Goal: Entertainment & Leisure: Consume media (video, audio)

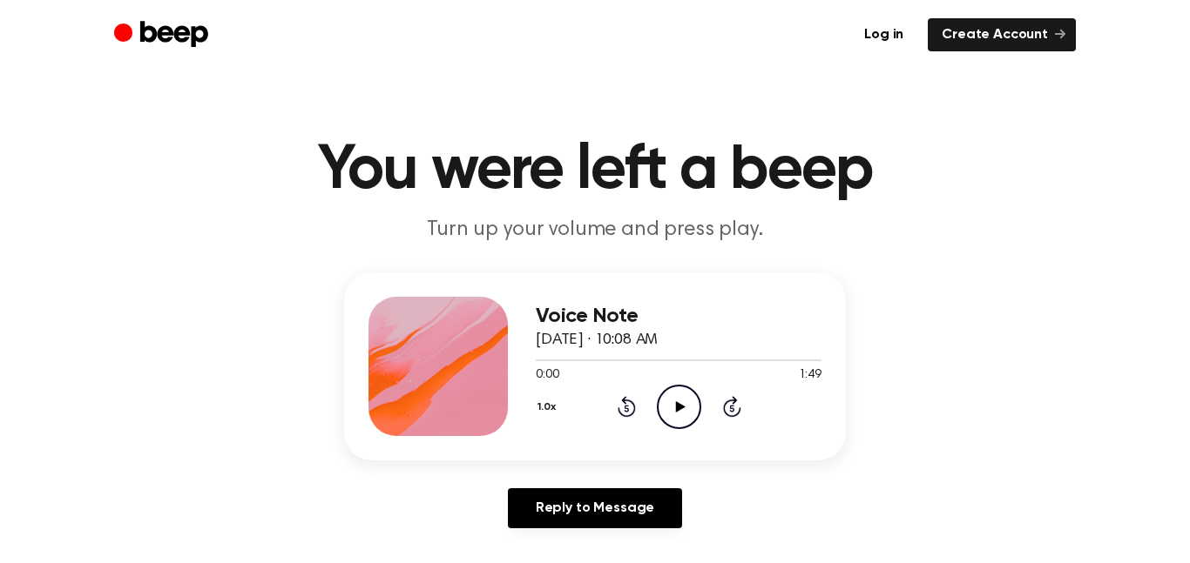
click at [683, 400] on icon "Play Audio" at bounding box center [679, 407] width 44 height 44
click at [679, 417] on icon "Play Audio" at bounding box center [679, 407] width 44 height 44
click at [678, 423] on icon "Play Audio" at bounding box center [679, 407] width 44 height 44
